Goal: Task Accomplishment & Management: Complete application form

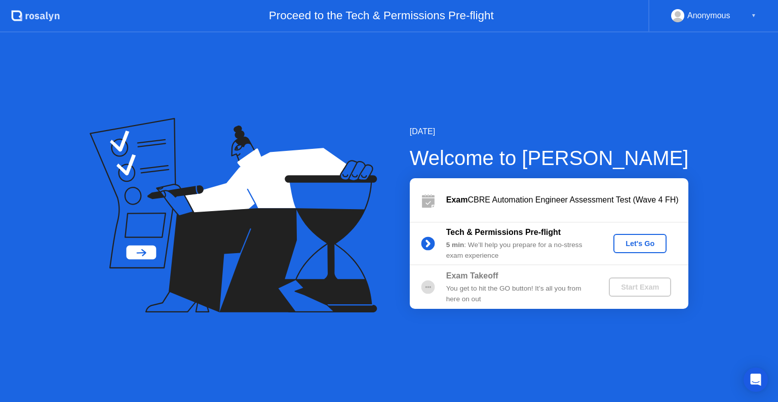
click at [639, 248] on div "Let's Go" at bounding box center [640, 244] width 45 height 8
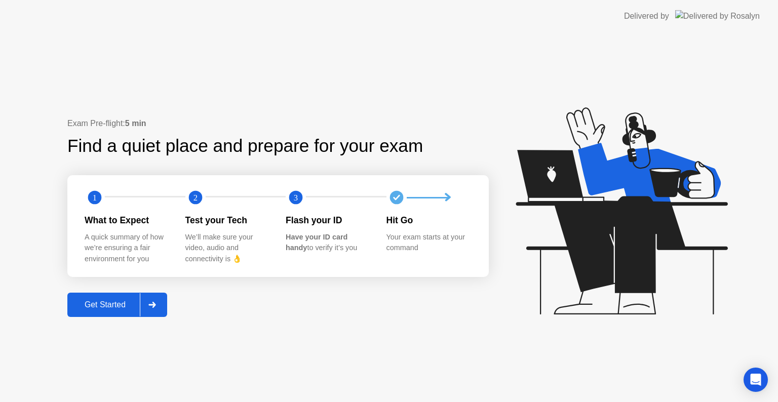
click at [101, 311] on button "Get Started" at bounding box center [117, 305] width 100 height 24
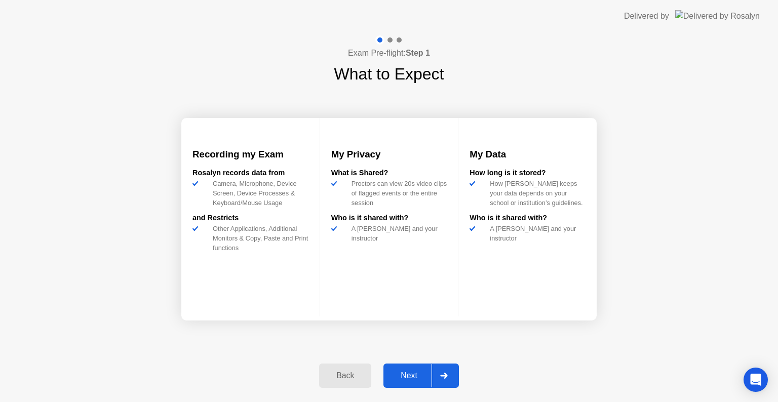
click at [413, 373] on div "Next" at bounding box center [409, 375] width 45 height 9
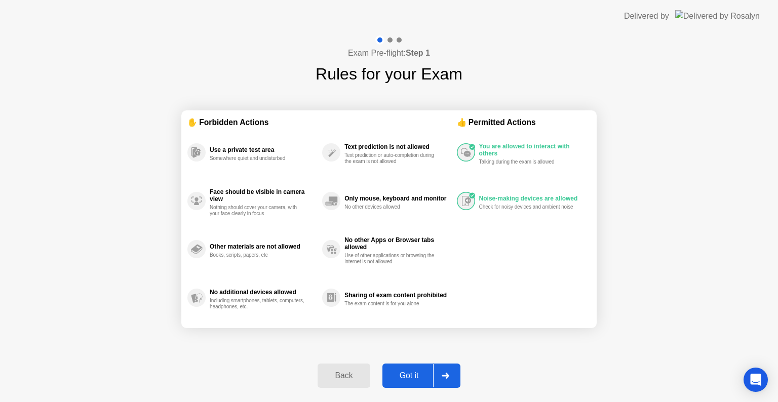
click at [403, 372] on div "Got it" at bounding box center [410, 375] width 48 height 9
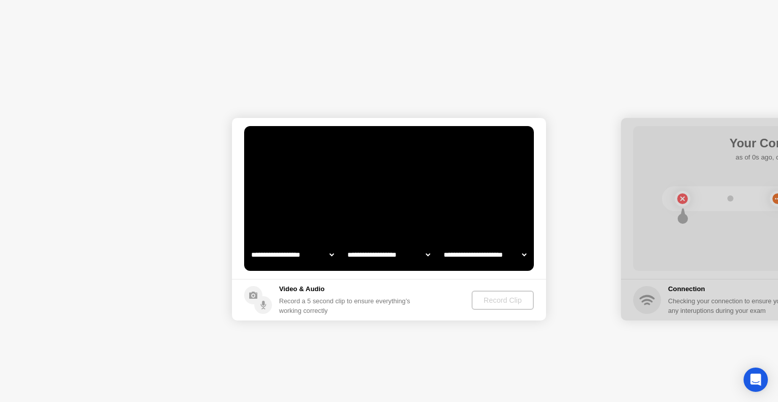
select select "**********"
select select "*******"
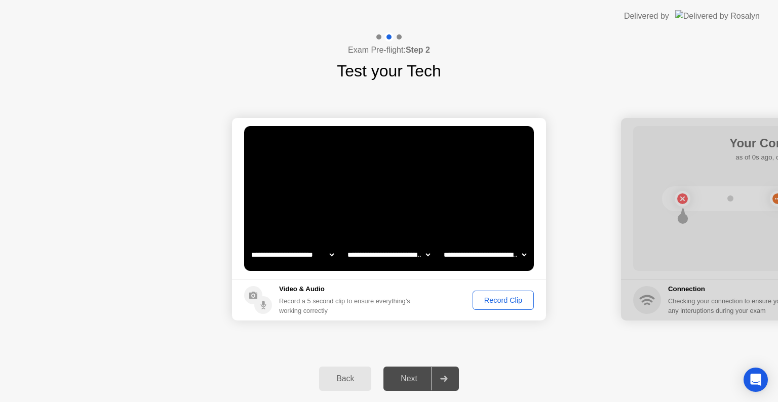
click at [489, 304] on div "Record Clip" at bounding box center [503, 300] width 54 height 8
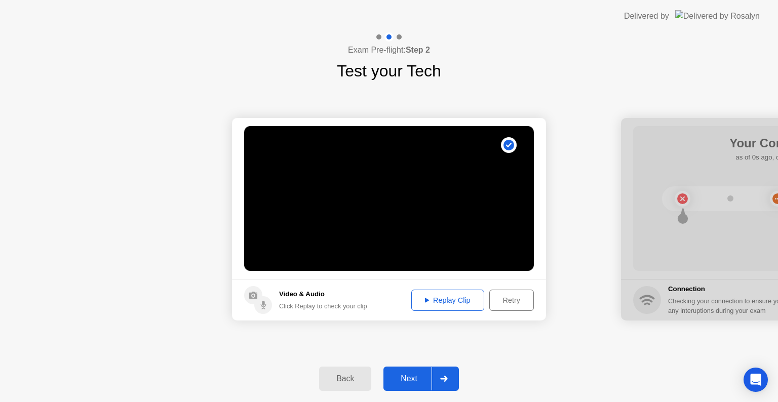
click at [412, 381] on div "Next" at bounding box center [409, 379] width 45 height 9
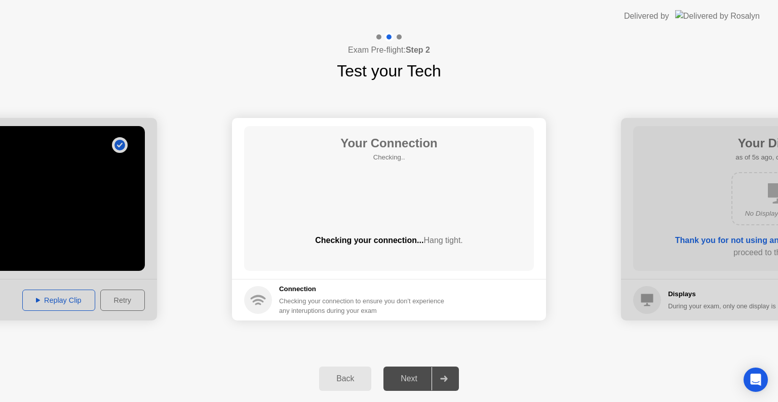
click at [517, 335] on div "**********" at bounding box center [389, 219] width 778 height 273
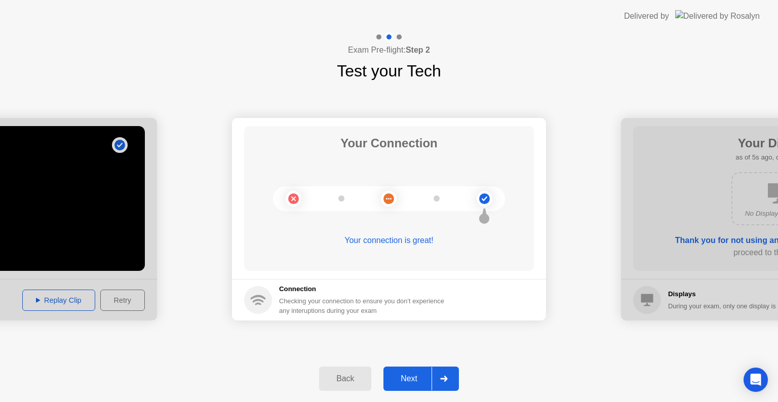
click at [405, 382] on div "Next" at bounding box center [409, 379] width 45 height 9
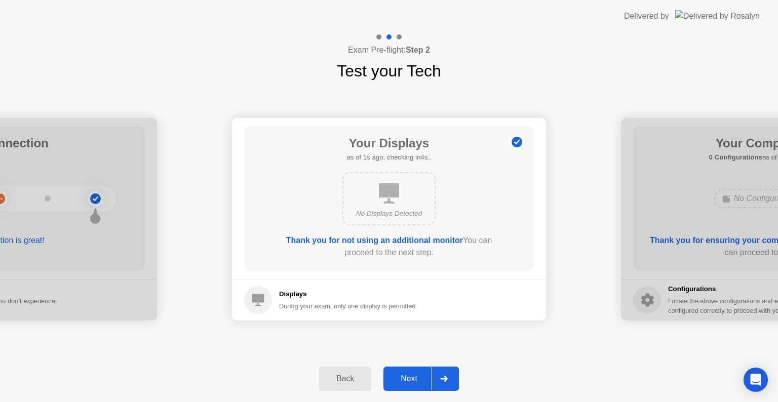
click at [403, 381] on div "Next" at bounding box center [409, 379] width 45 height 9
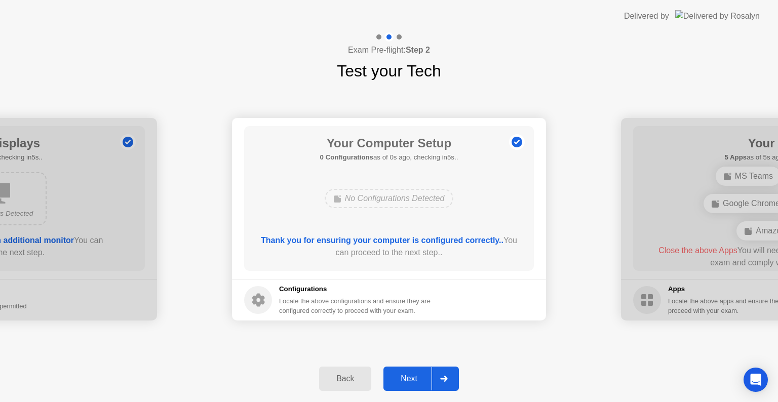
click at [412, 380] on div "Next" at bounding box center [409, 379] width 45 height 9
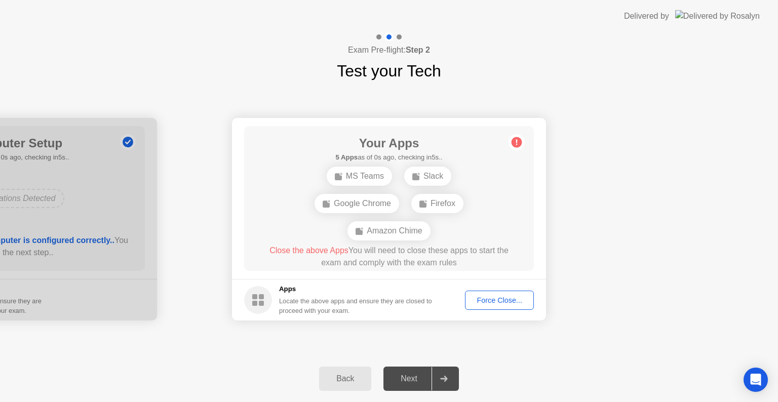
click at [480, 302] on div "Force Close..." at bounding box center [500, 300] width 62 height 8
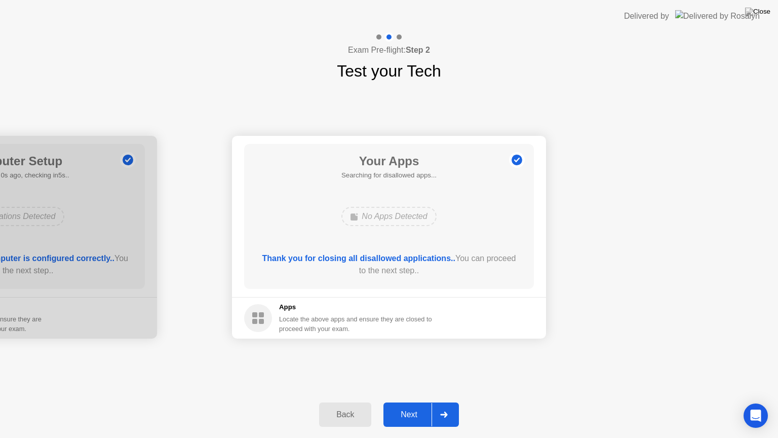
click at [412, 402] on div "Next" at bounding box center [409, 414] width 45 height 9
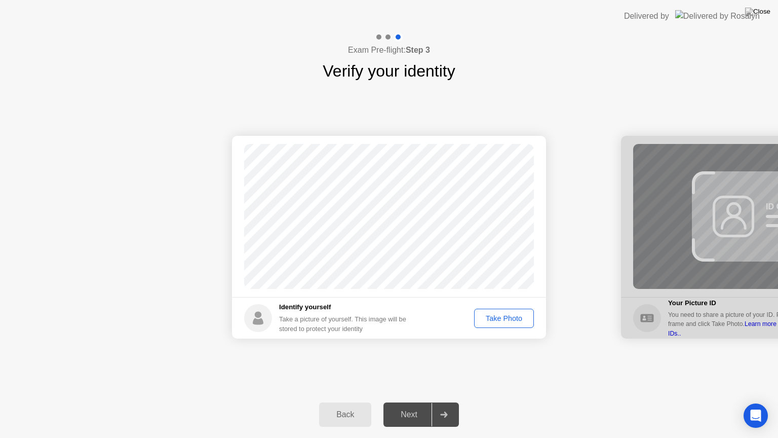
click at [499, 316] on div "Take Photo" at bounding box center [504, 318] width 53 height 8
click at [403, 402] on div "Next" at bounding box center [409, 414] width 45 height 9
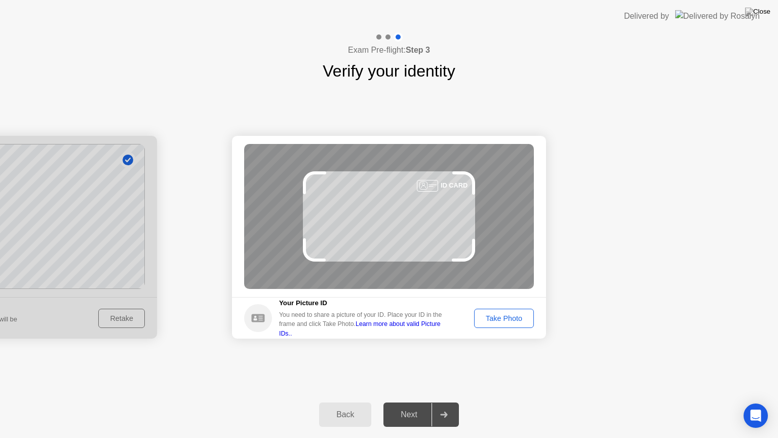
click at [513, 322] on div "Take Photo" at bounding box center [504, 318] width 53 height 8
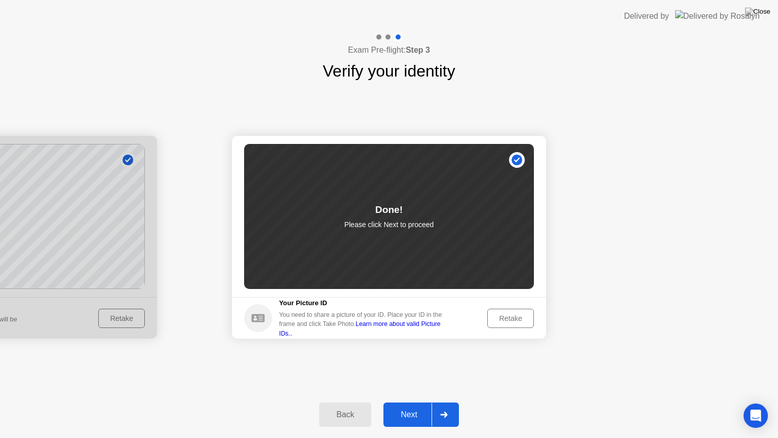
click at [418, 402] on div "Next" at bounding box center [409, 414] width 45 height 9
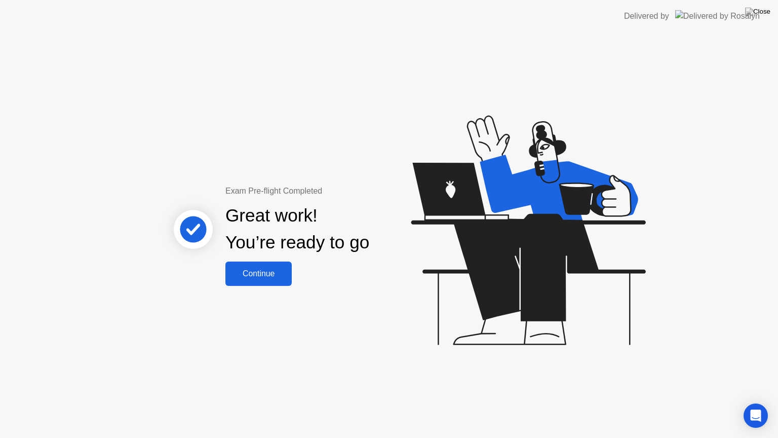
click at [243, 275] on div "Continue" at bounding box center [259, 273] width 60 height 9
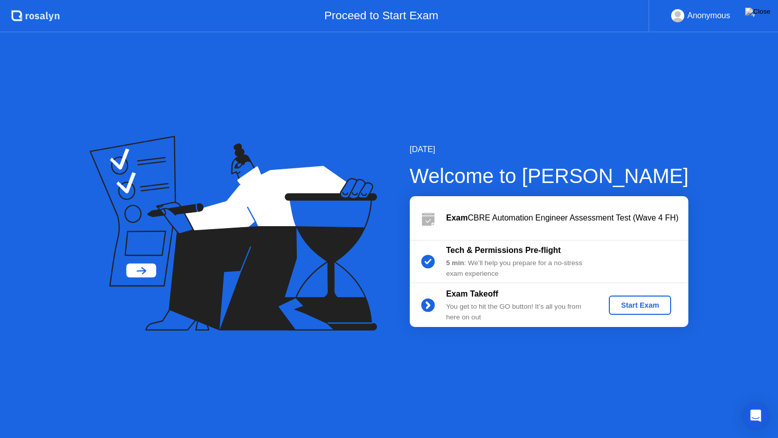
click at [626, 313] on button "Start Exam" at bounding box center [640, 304] width 62 height 19
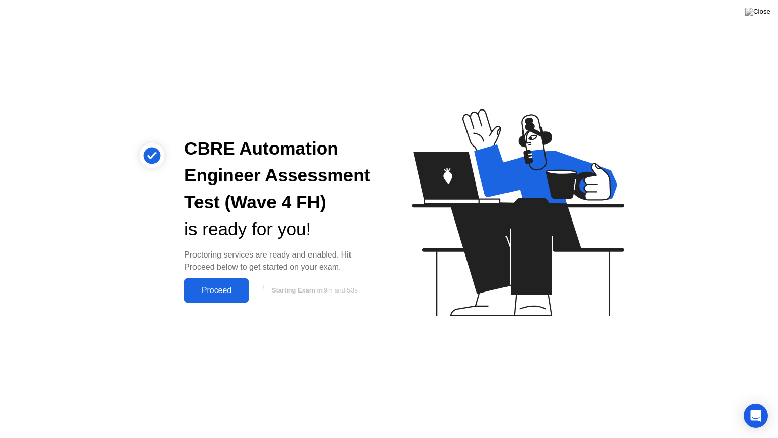
click at [225, 290] on div "Proceed" at bounding box center [217, 290] width 58 height 9
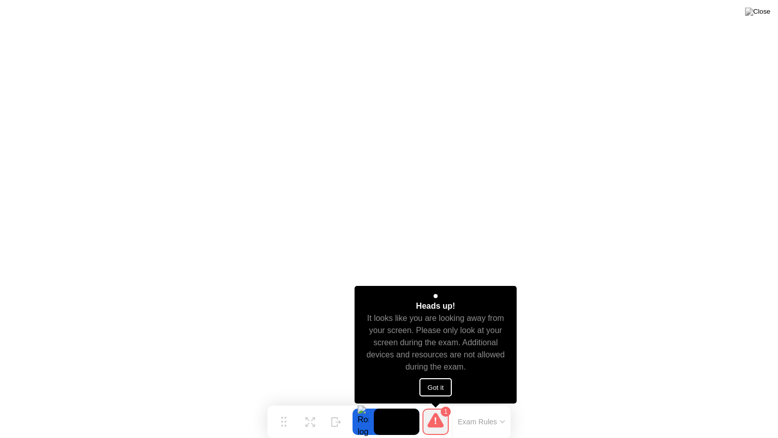
click at [427, 386] on button "Got it" at bounding box center [436, 387] width 32 height 18
